Goal: Information Seeking & Learning: Learn about a topic

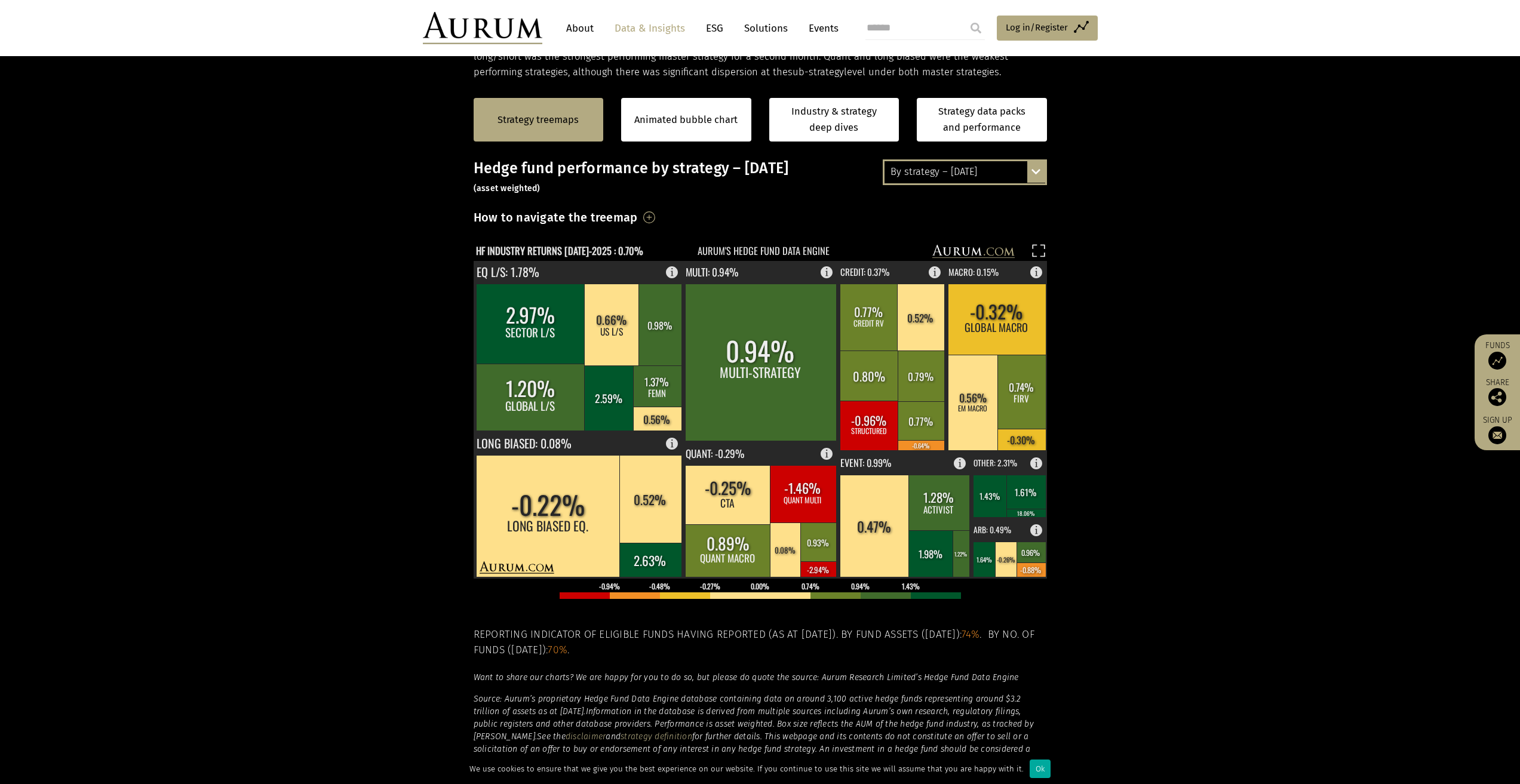
scroll to position [239, 0]
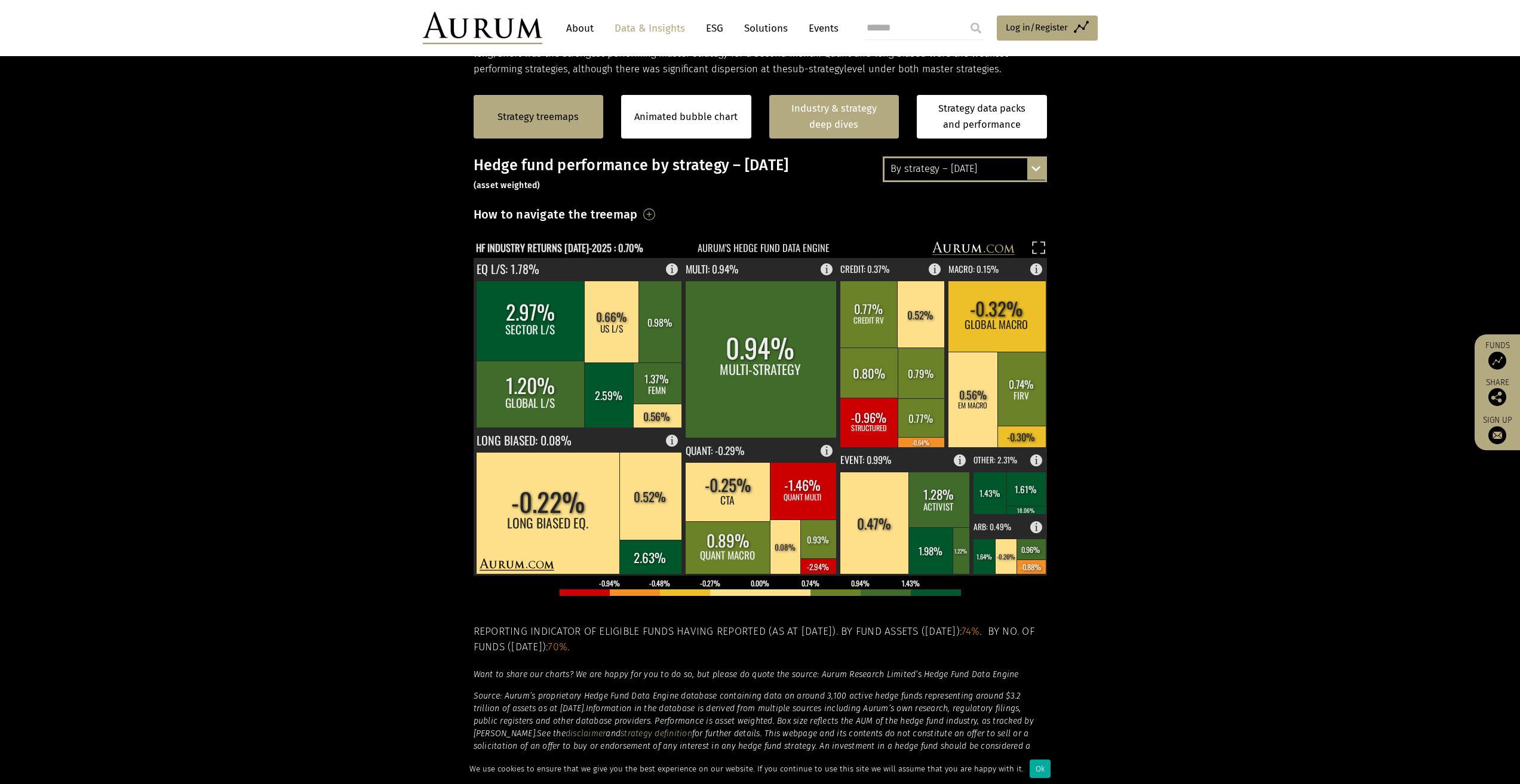
click at [821, 107] on link "Industry & strategy deep dives" at bounding box center [835, 117] width 130 height 44
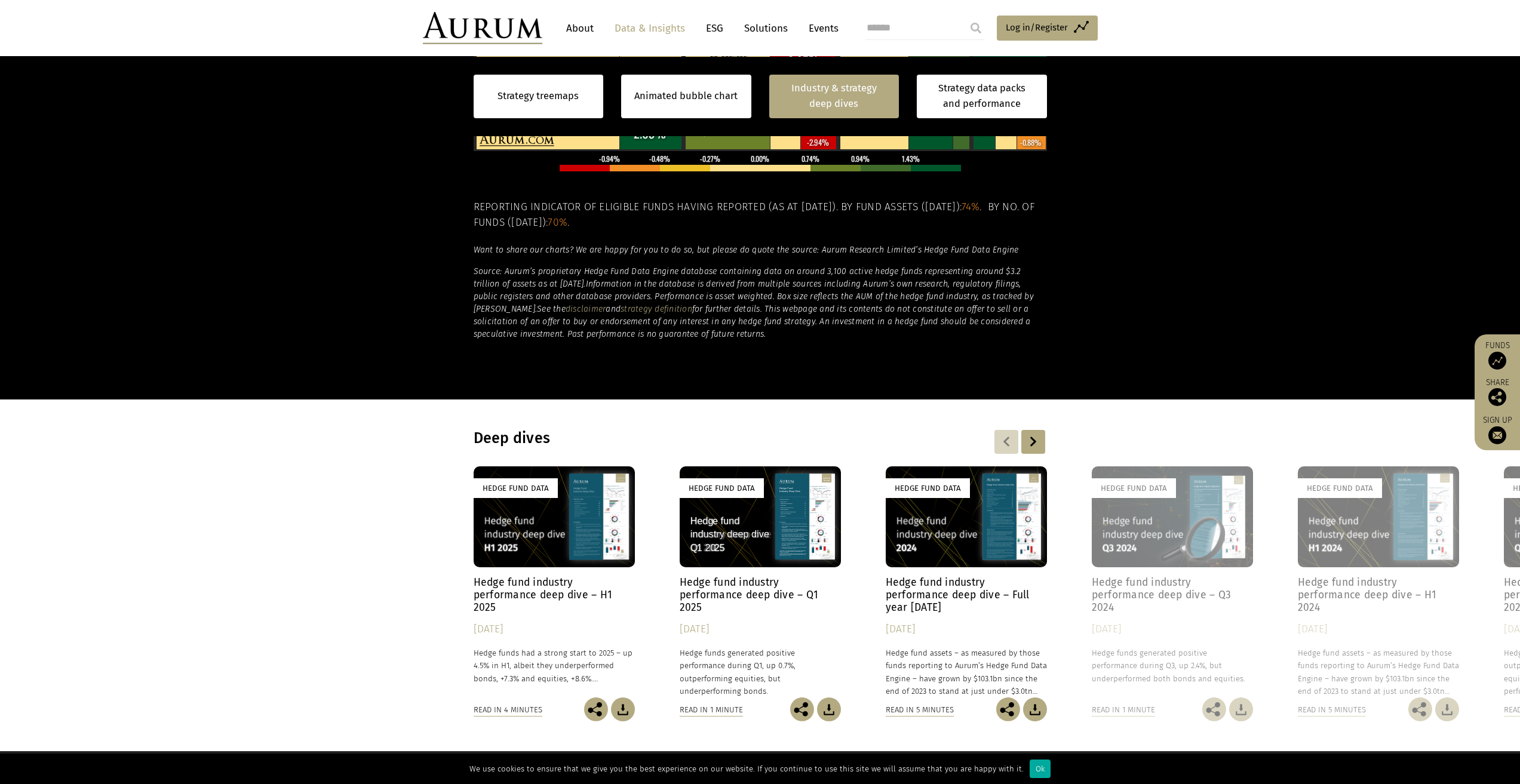
scroll to position [788, 0]
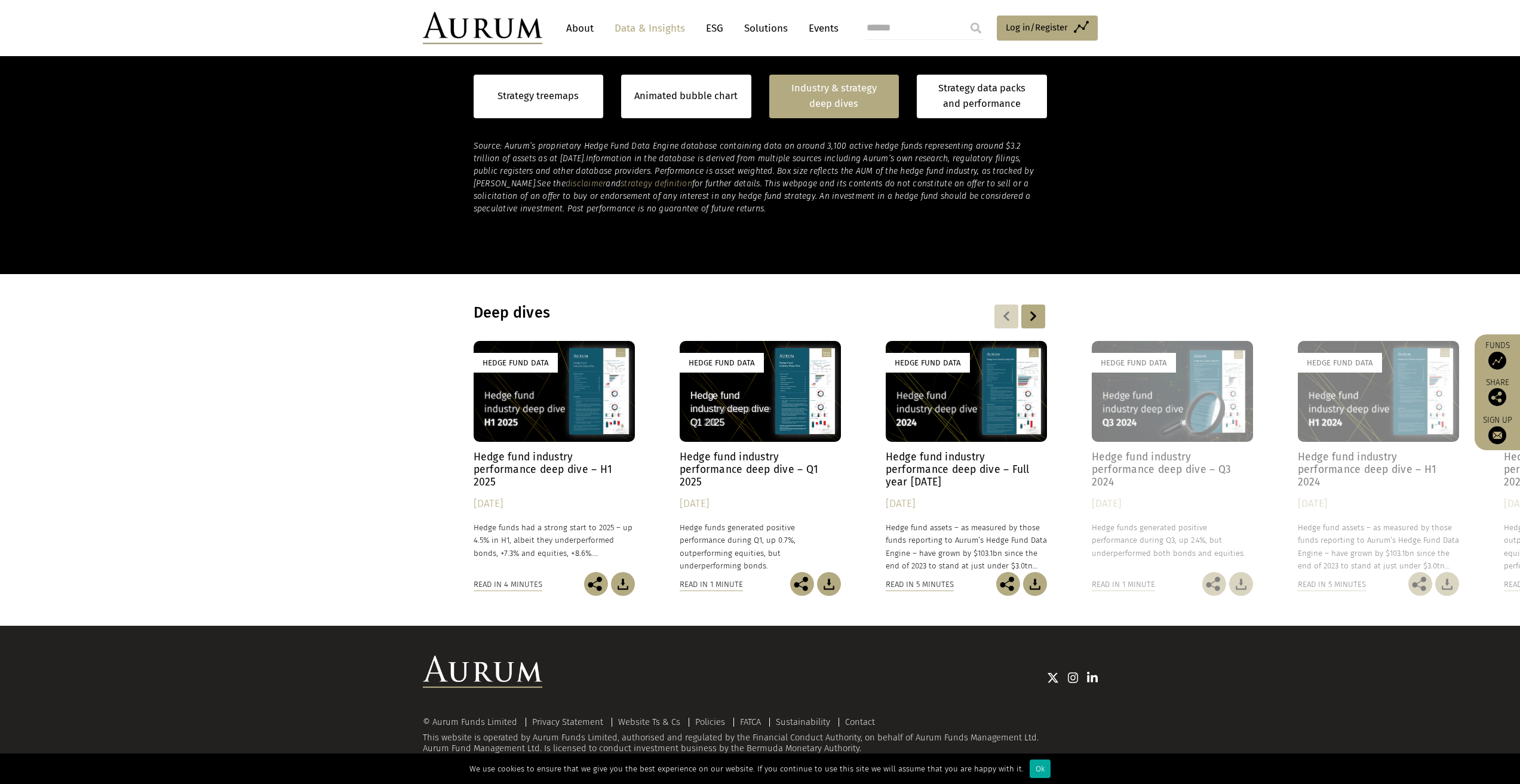
click at [551, 463] on h4 "Hedge fund industry performance deep dive – H1 2025" at bounding box center [554, 469] width 161 height 38
click at [981, 104] on link "Strategy data packs and performance" at bounding box center [982, 97] width 130 height 44
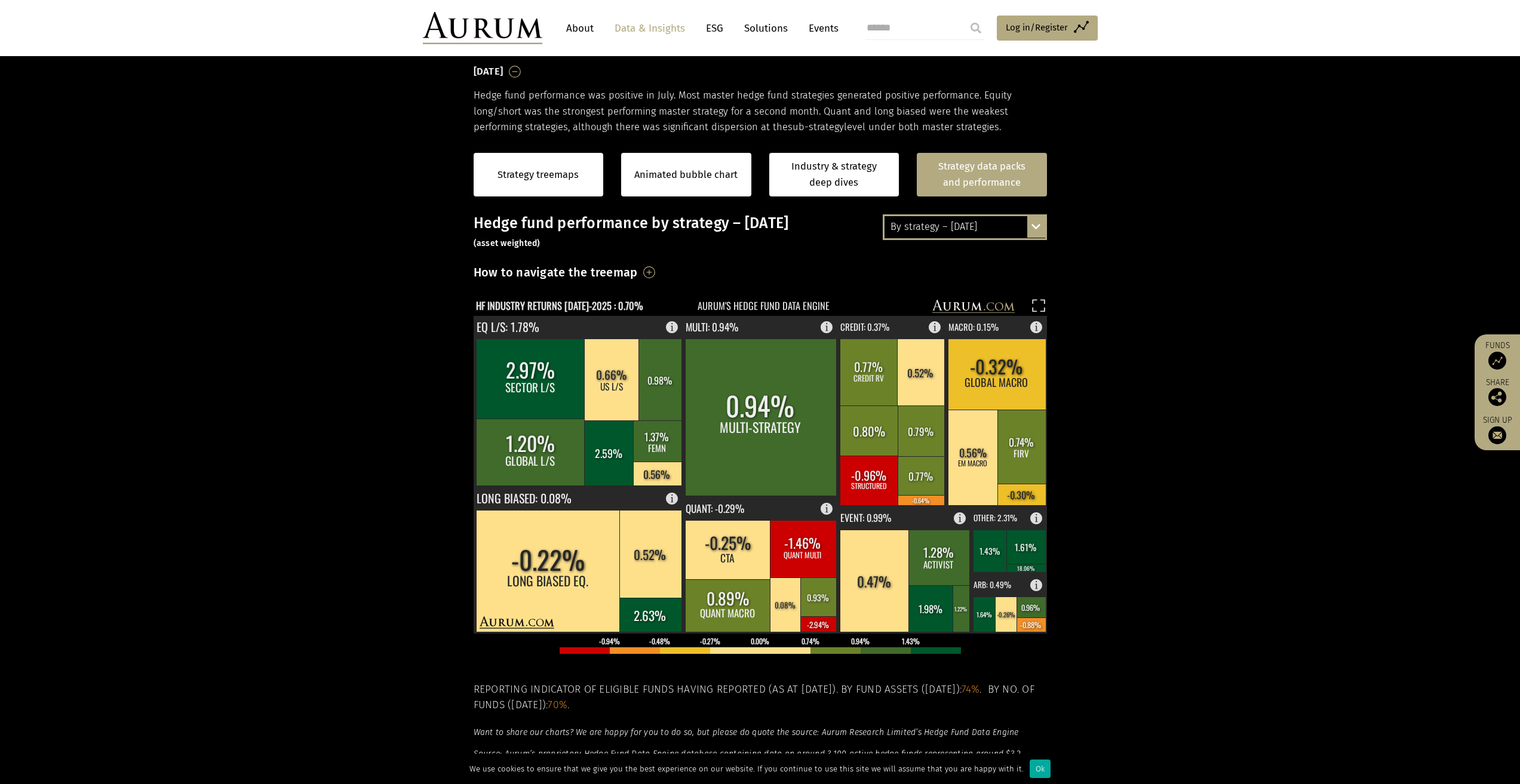
scroll to position [192, 0]
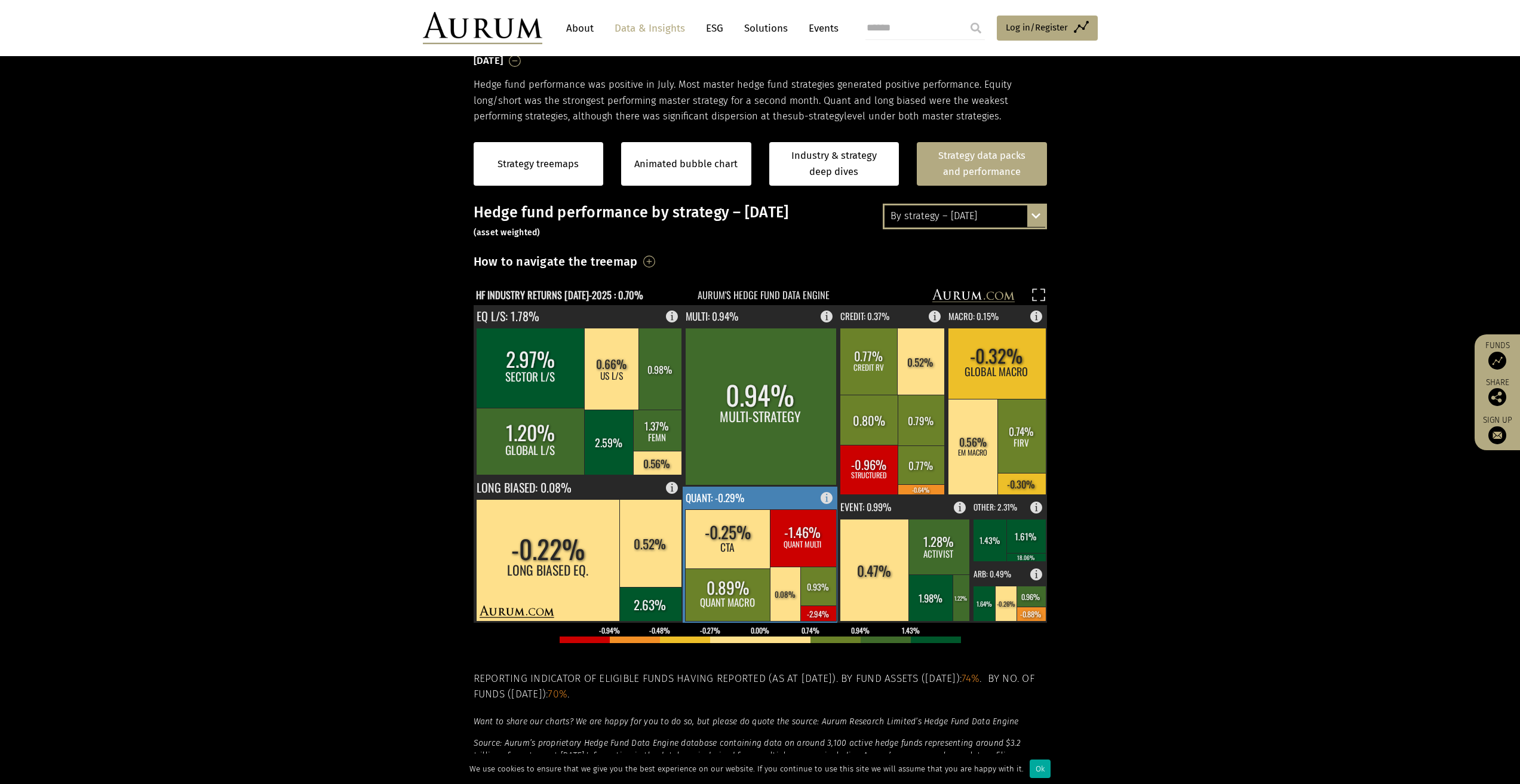
click at [820, 496] on rect at bounding box center [761, 554] width 156 height 136
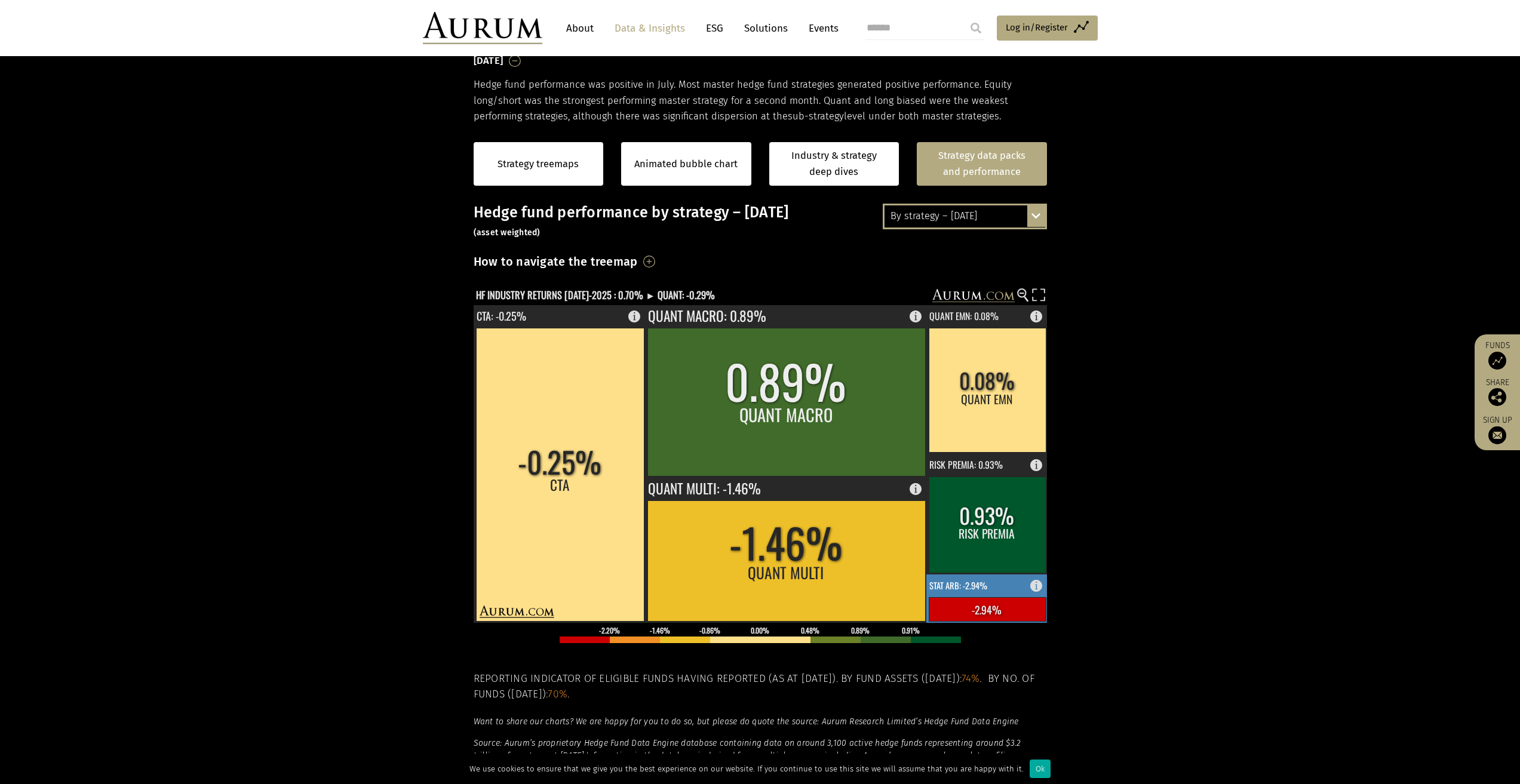
click at [1035, 589] on rect at bounding box center [1040, 582] width 14 height 17
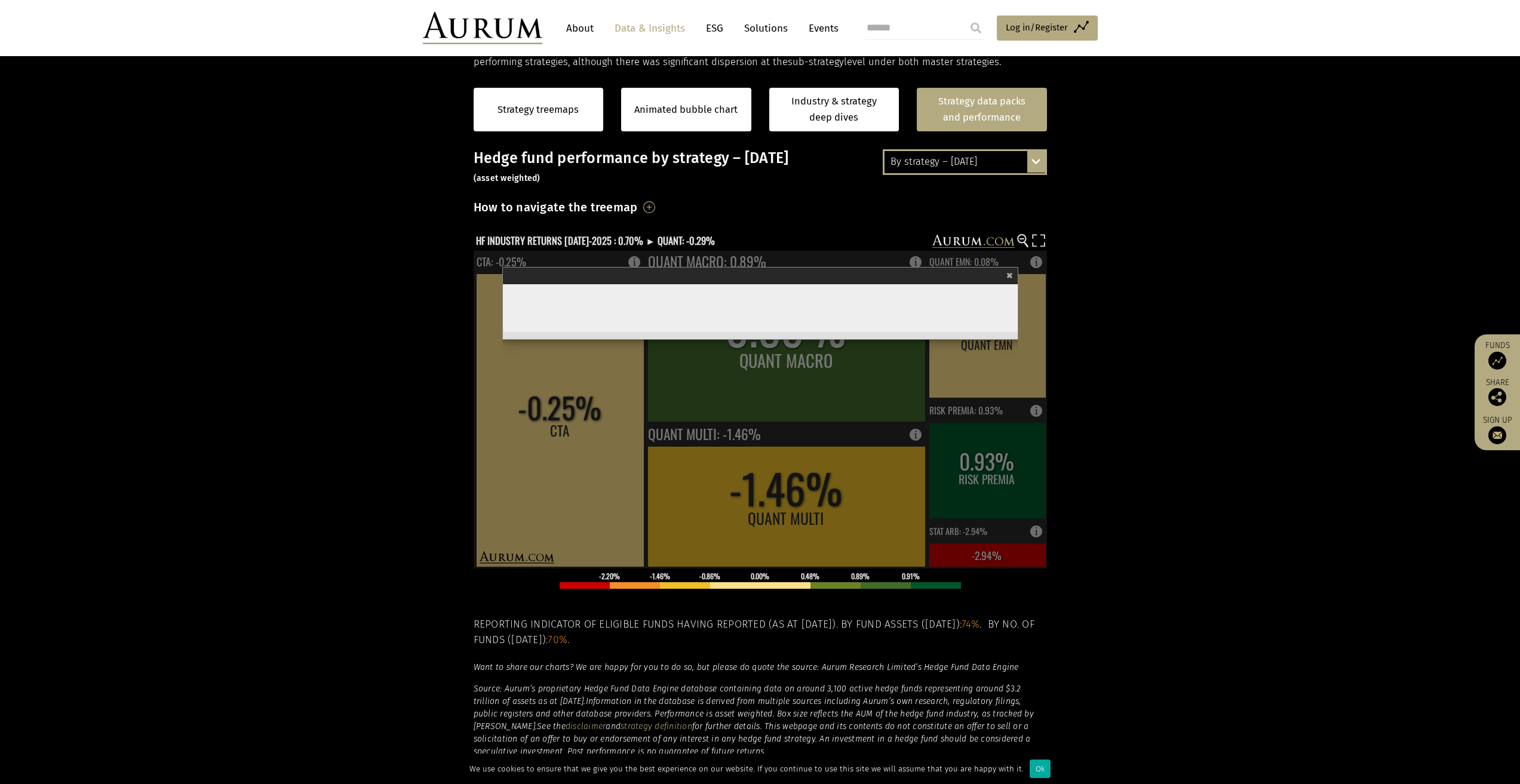
scroll to position [251, 0]
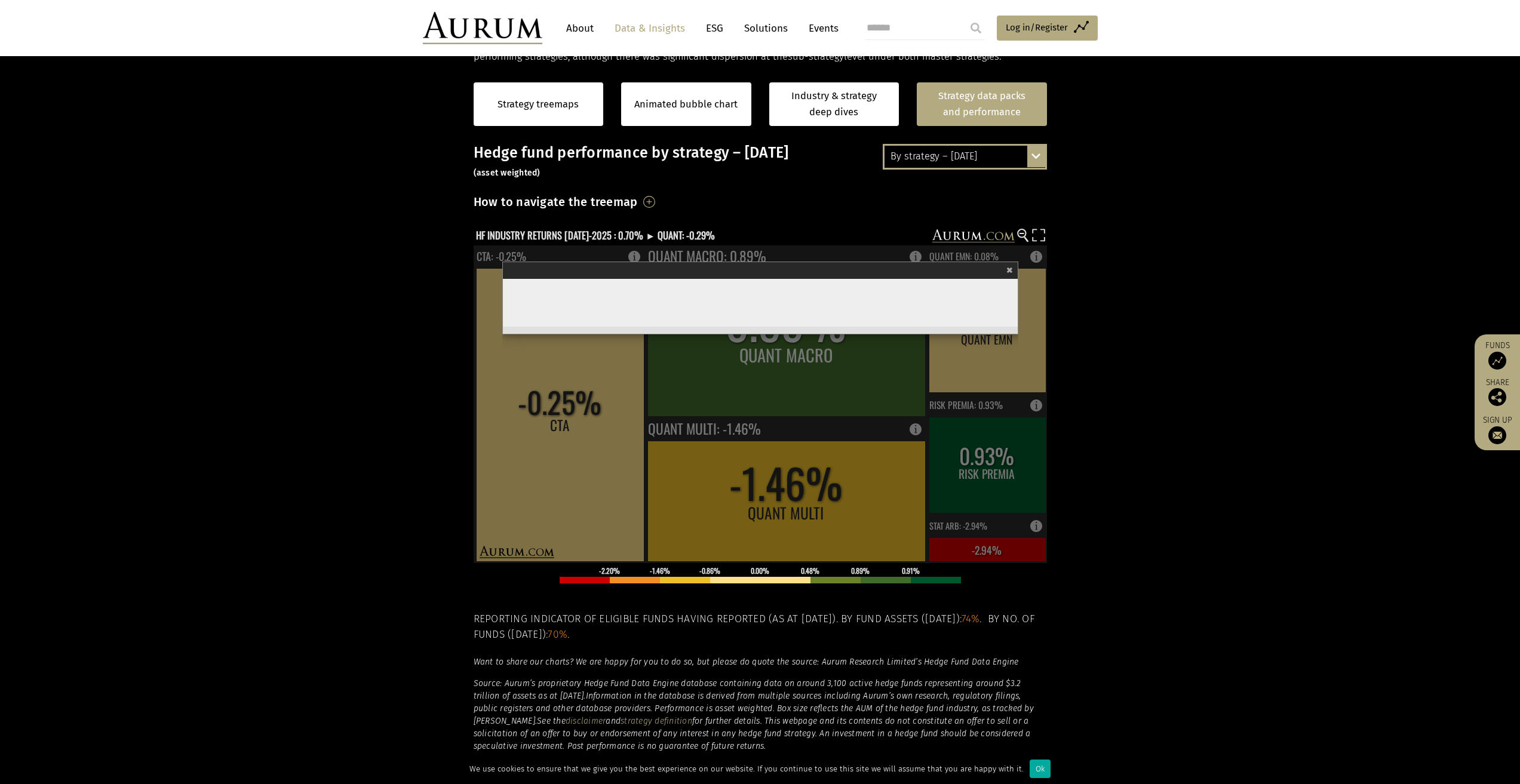
click at [1009, 267] on span "×" at bounding box center [1010, 268] width 6 height 14
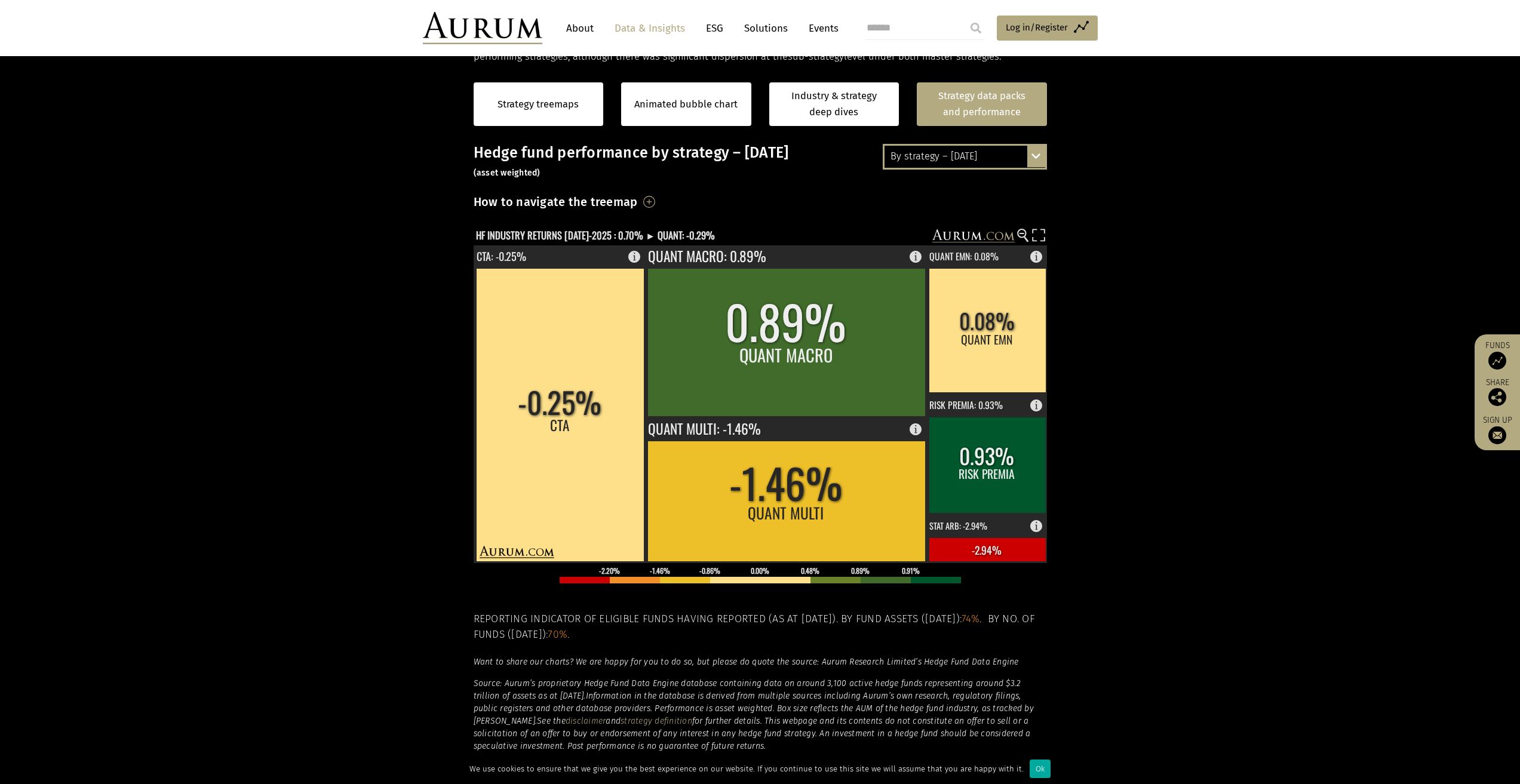
click at [1067, 374] on section "Strategy treemaps Animated bubble chart Industry & strategy deep dives Strategy…" at bounding box center [760, 437] width 1520 height 746
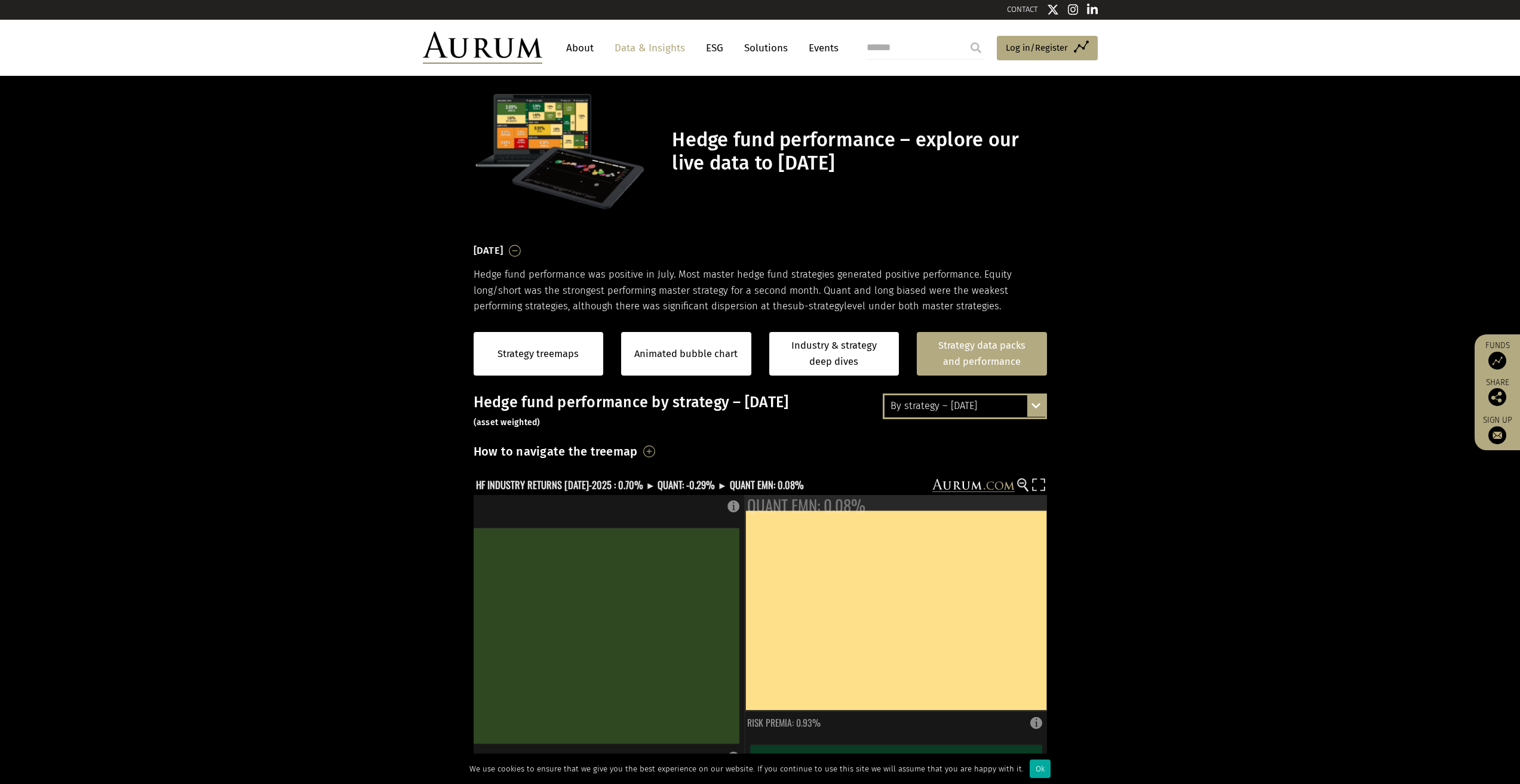
scroll to position [0, 0]
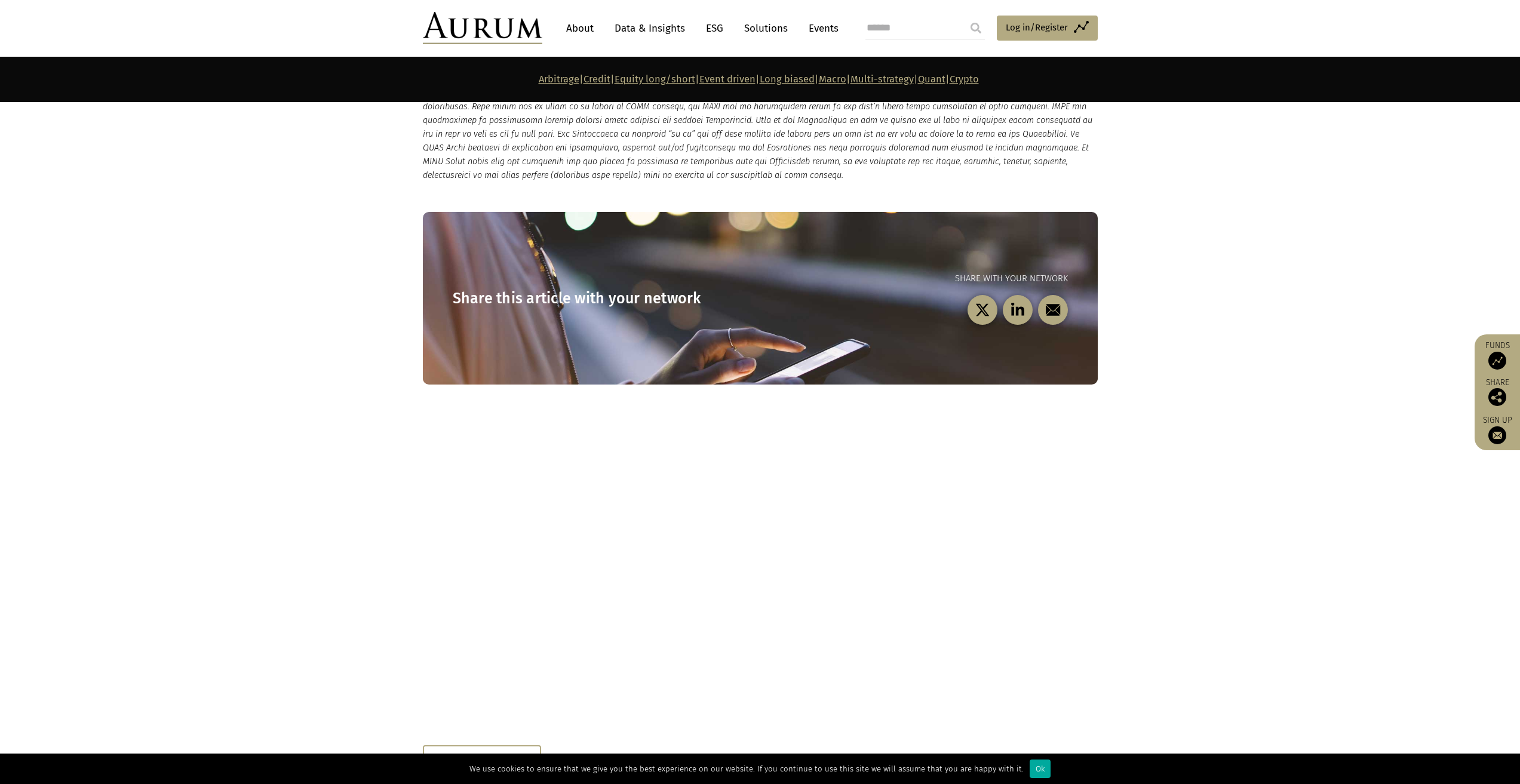
scroll to position [6458, 0]
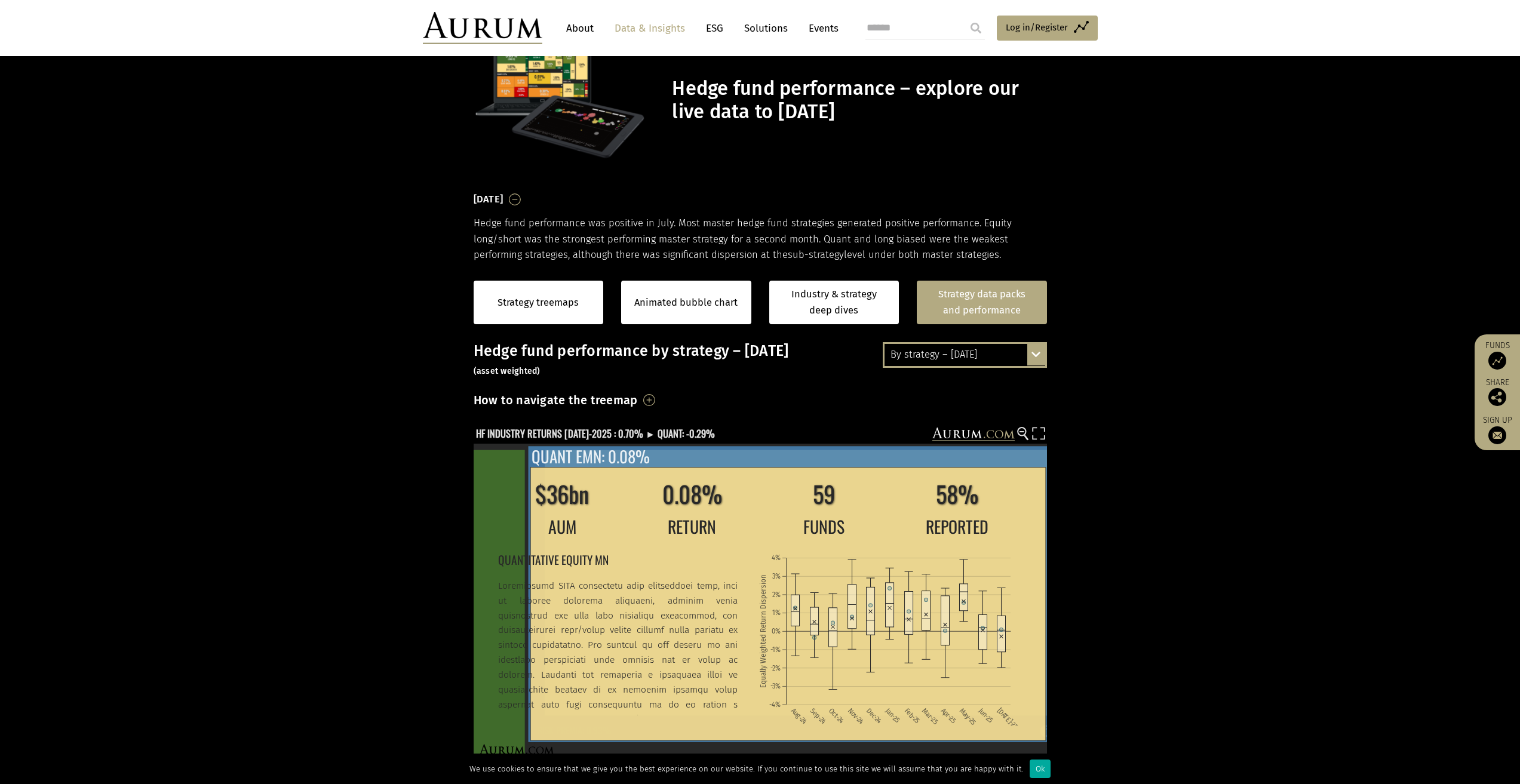
scroll to position [119, 0]
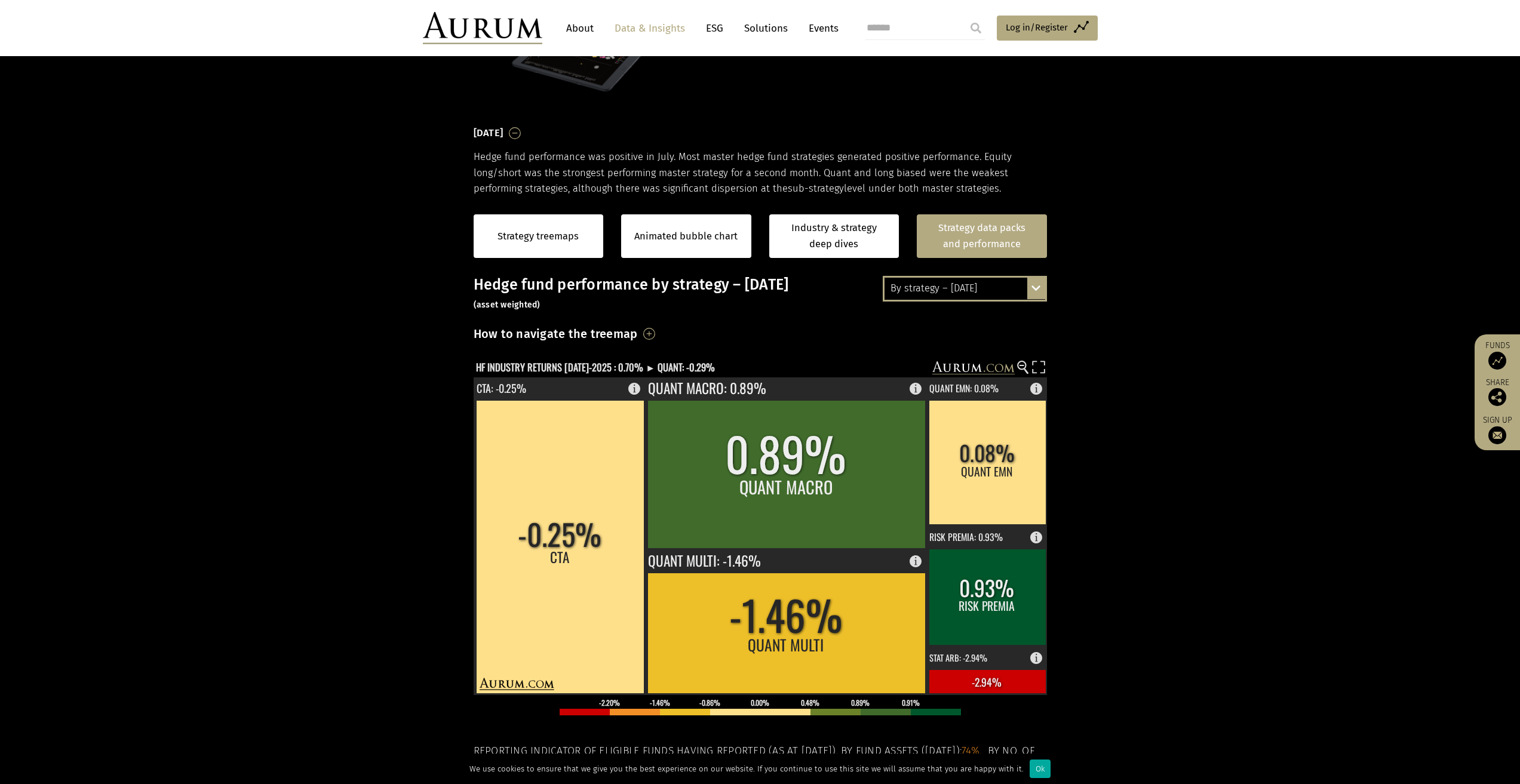
click at [394, 510] on section "Strategy treemaps Animated bubble chart Industry & strategy deep dives Strategy…" at bounding box center [760, 569] width 1520 height 746
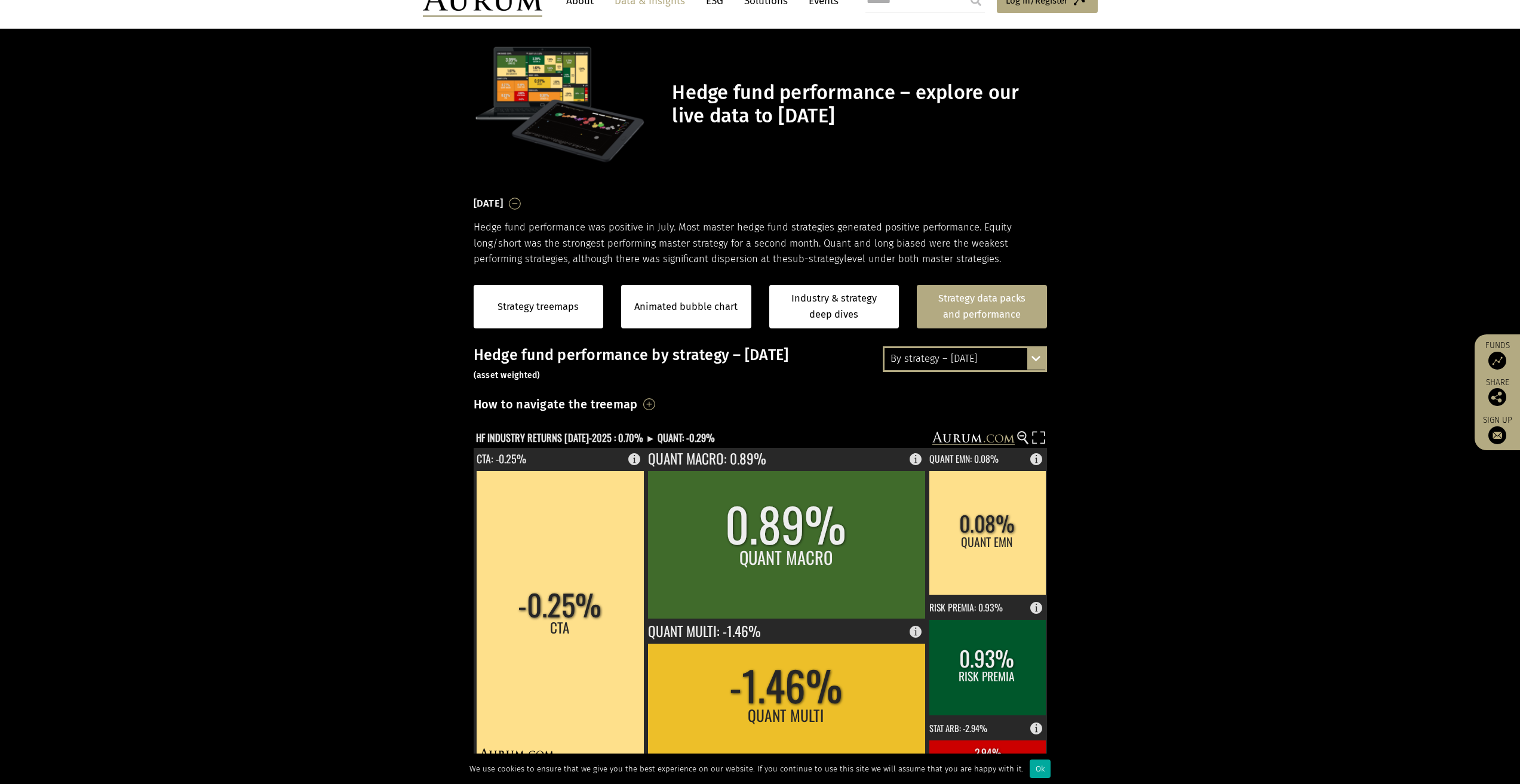
scroll to position [0, 0]
